Goal: Task Accomplishment & Management: Complete application form

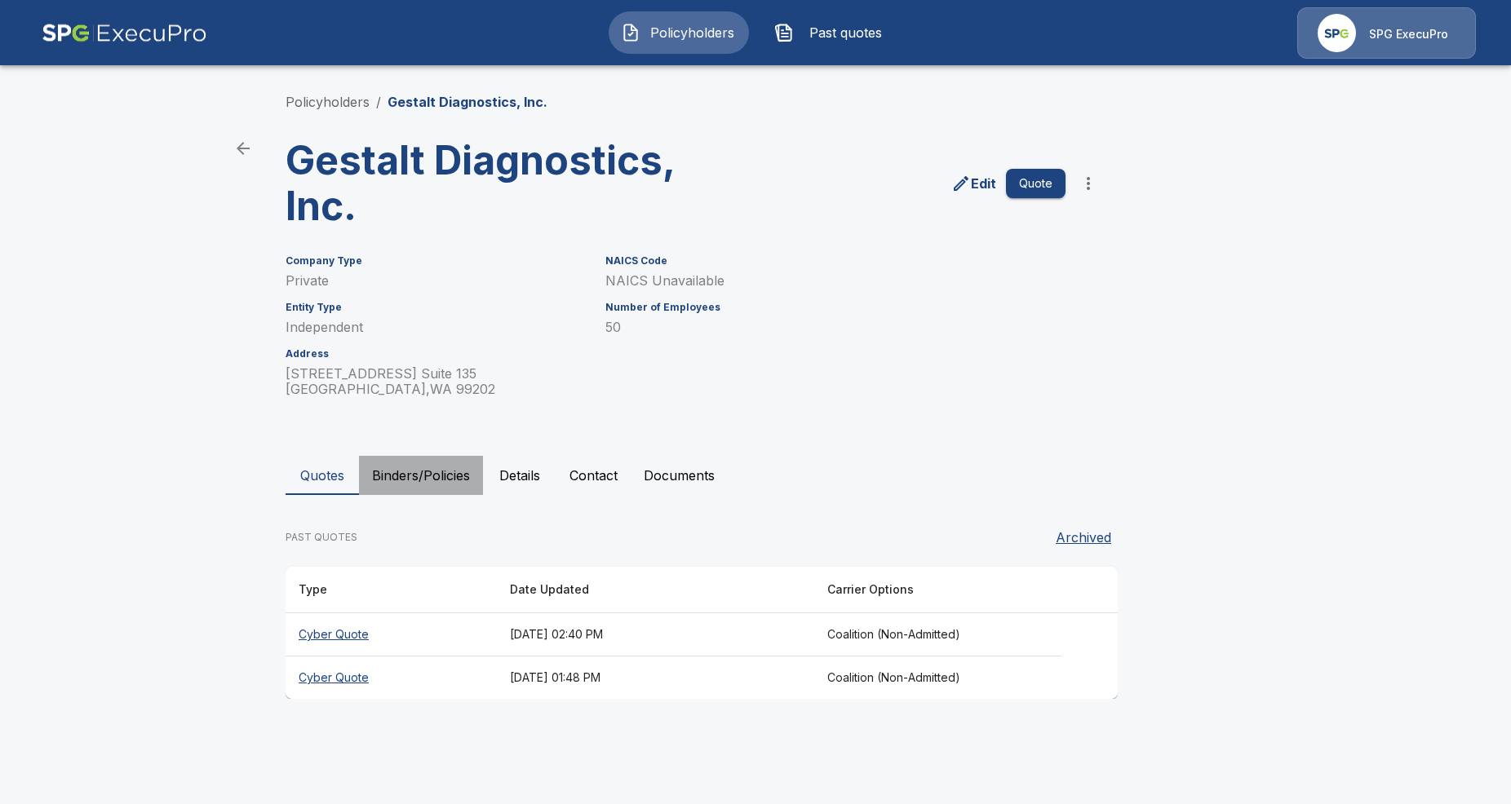
click at [428, 477] on button "Binders/Policies" at bounding box center [421, 475] width 124 height 39
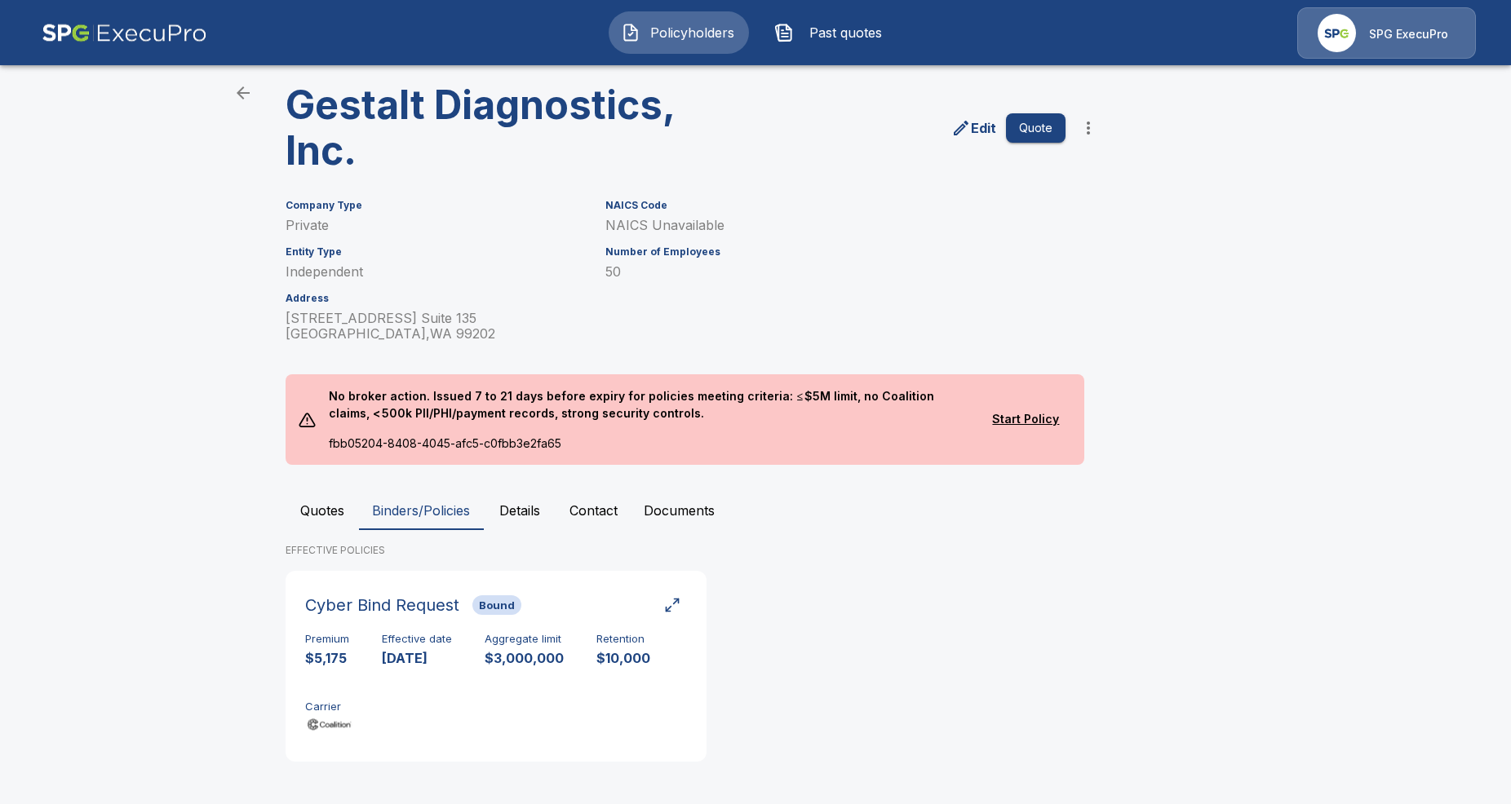
scroll to position [57, 0]
click at [374, 600] on h6 "Cyber Bind Request" at bounding box center [382, 604] width 154 height 26
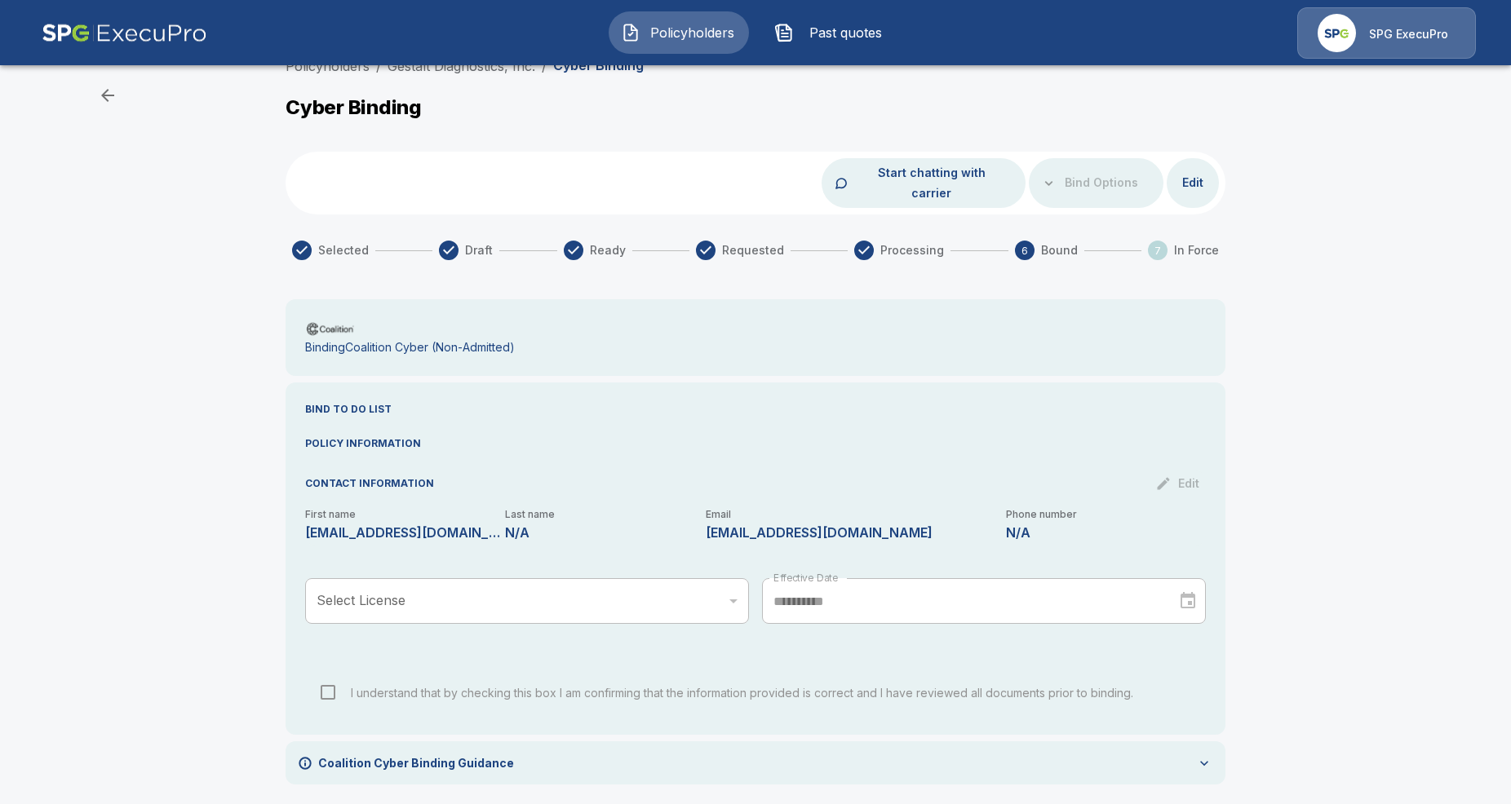
scroll to position [8, 0]
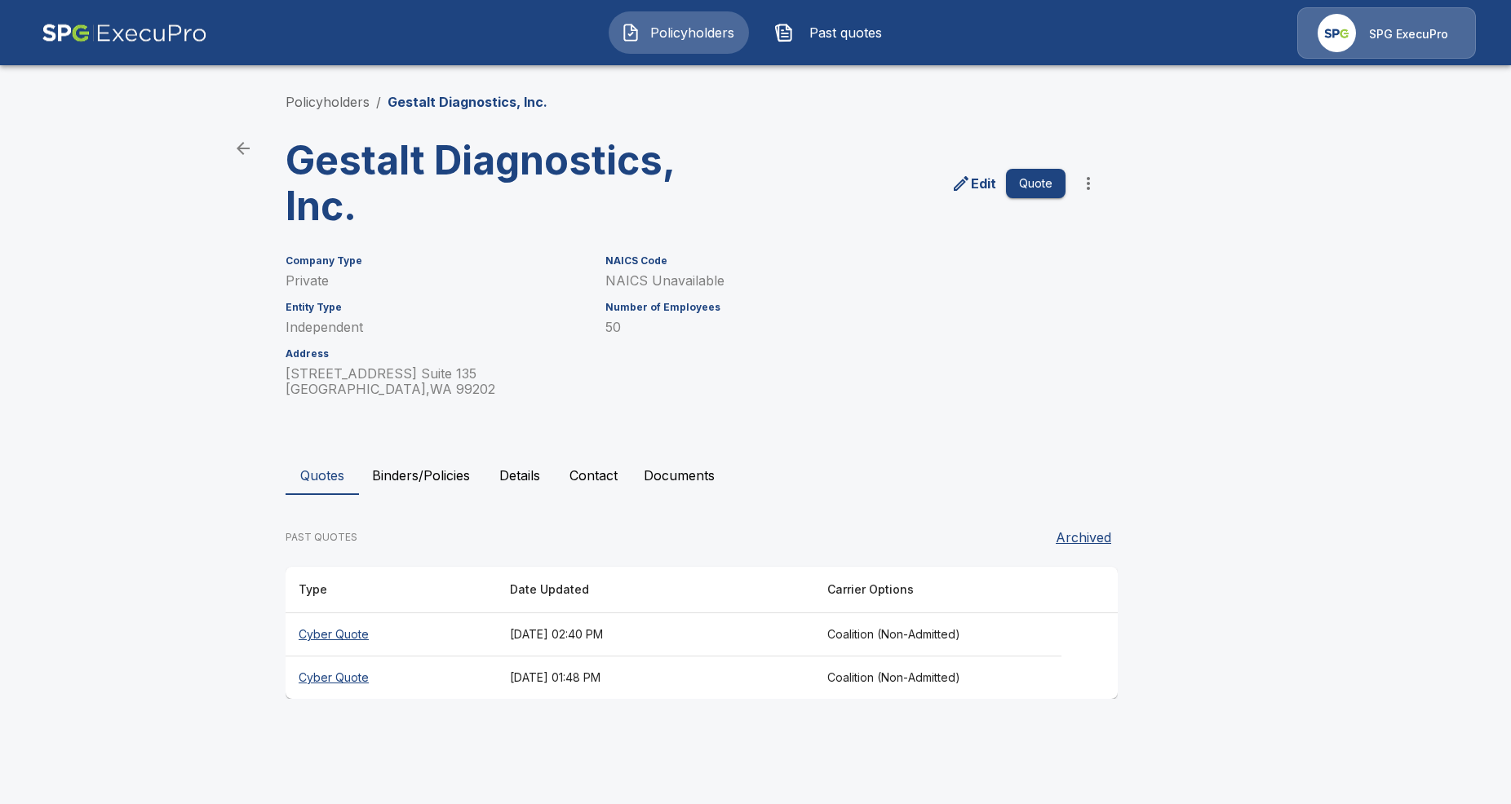
click at [328, 680] on th "Cyber Quote" at bounding box center [391, 678] width 211 height 43
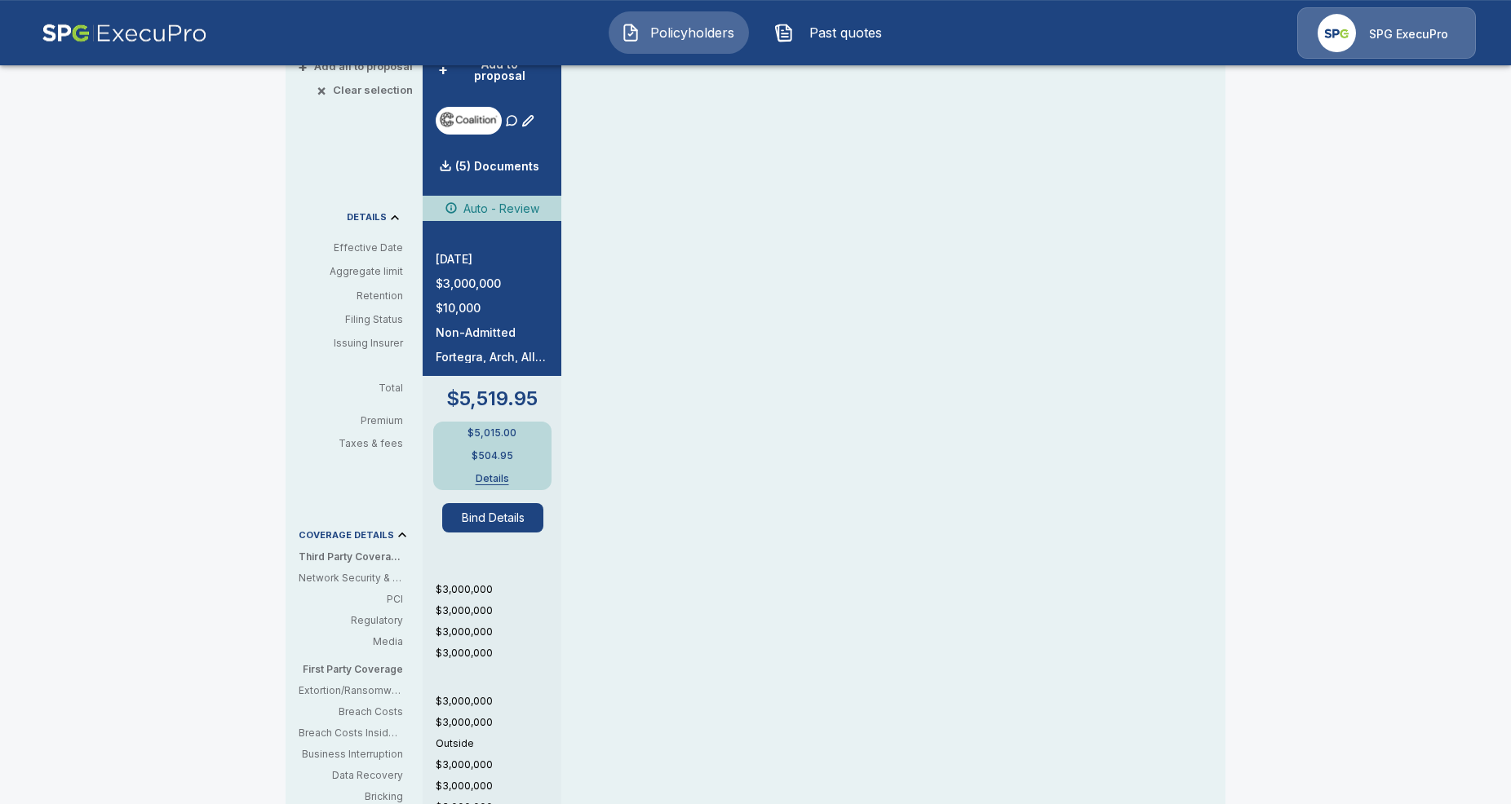
scroll to position [416, 0]
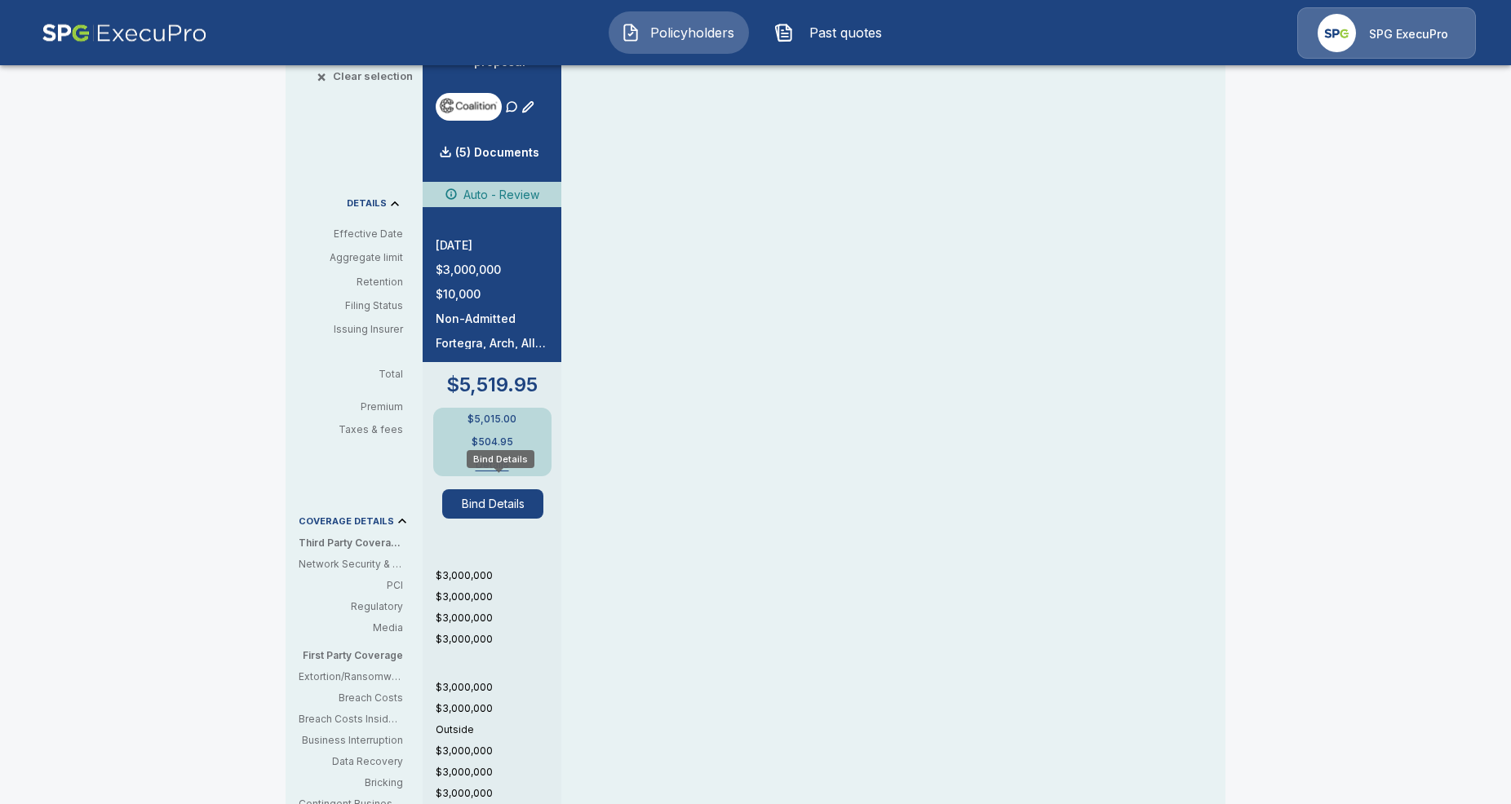
click at [516, 490] on button "Bind Details" at bounding box center [492, 504] width 101 height 29
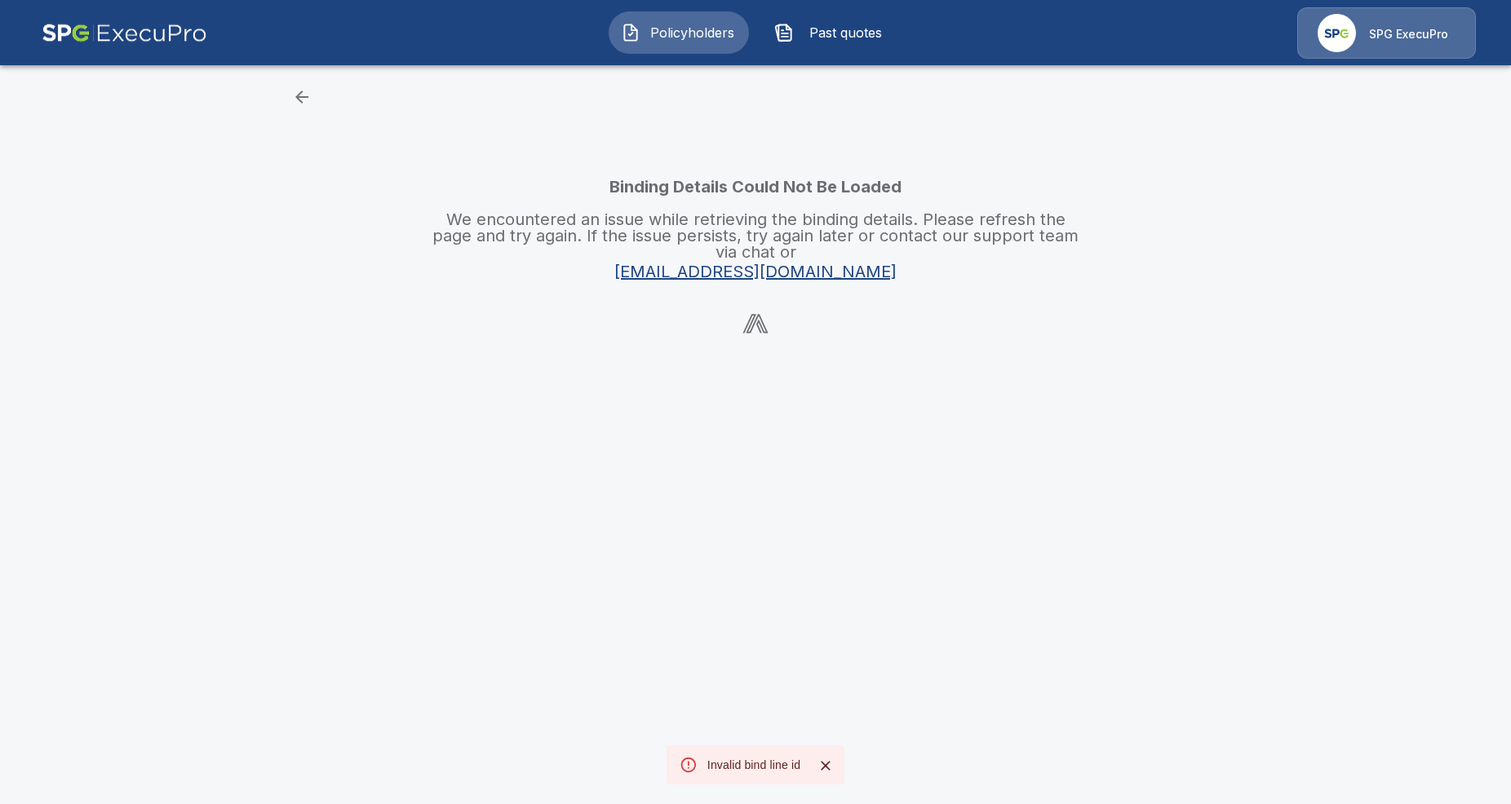
click at [825, 771] on icon "Close" at bounding box center [825, 766] width 16 height 16
